Goal: Transaction & Acquisition: Purchase product/service

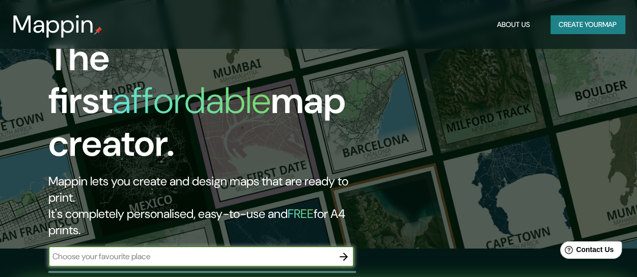
scroll to position [24, 0]
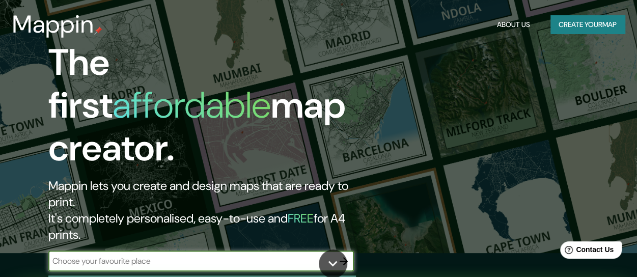
click at [636, 53] on html "Mappin About Us Create your map The first affordable map creator. Mappin lets y…" at bounding box center [318, 114] width 637 height 277
click at [90, 255] on input "text" at bounding box center [190, 261] width 285 height 12
type input "Saint [PERSON_NAME], [GEOGRAPHIC_DATA]"
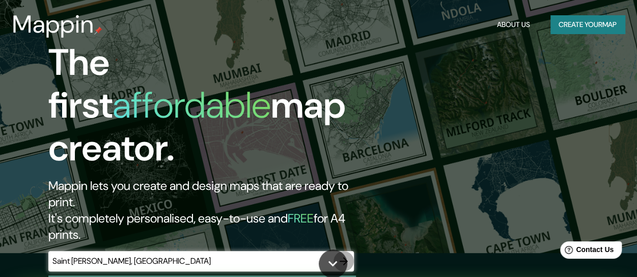
click at [340, 255] on icon "button" at bounding box center [343, 261] width 12 height 12
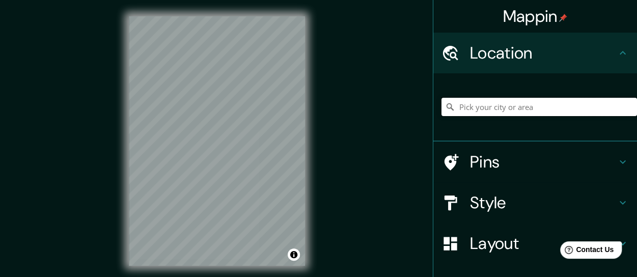
click at [490, 103] on input "Pick your city or area" at bounding box center [538, 107] width 195 height 18
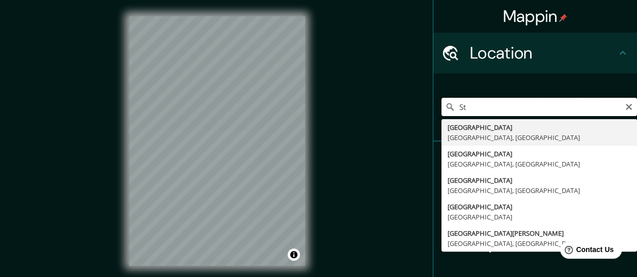
type input "S"
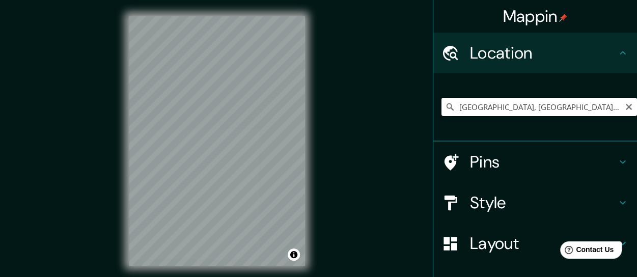
click at [485, 109] on input "[GEOGRAPHIC_DATA], [GEOGRAPHIC_DATA], [GEOGRAPHIC_DATA]" at bounding box center [538, 107] width 195 height 18
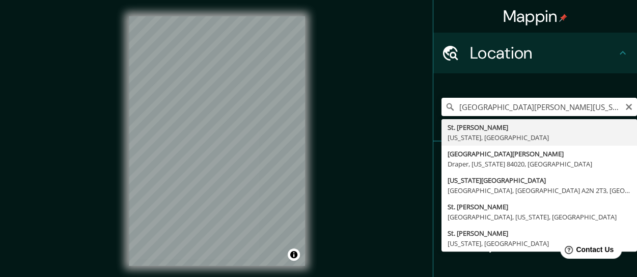
type input "[GEOGRAPHIC_DATA][PERSON_NAME], [US_STATE], [GEOGRAPHIC_DATA]"
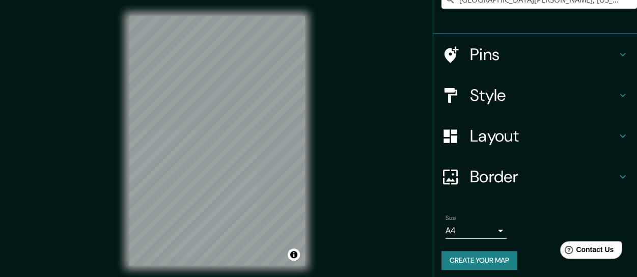
scroll to position [112, 0]
